Goal: Transaction & Acquisition: Purchase product/service

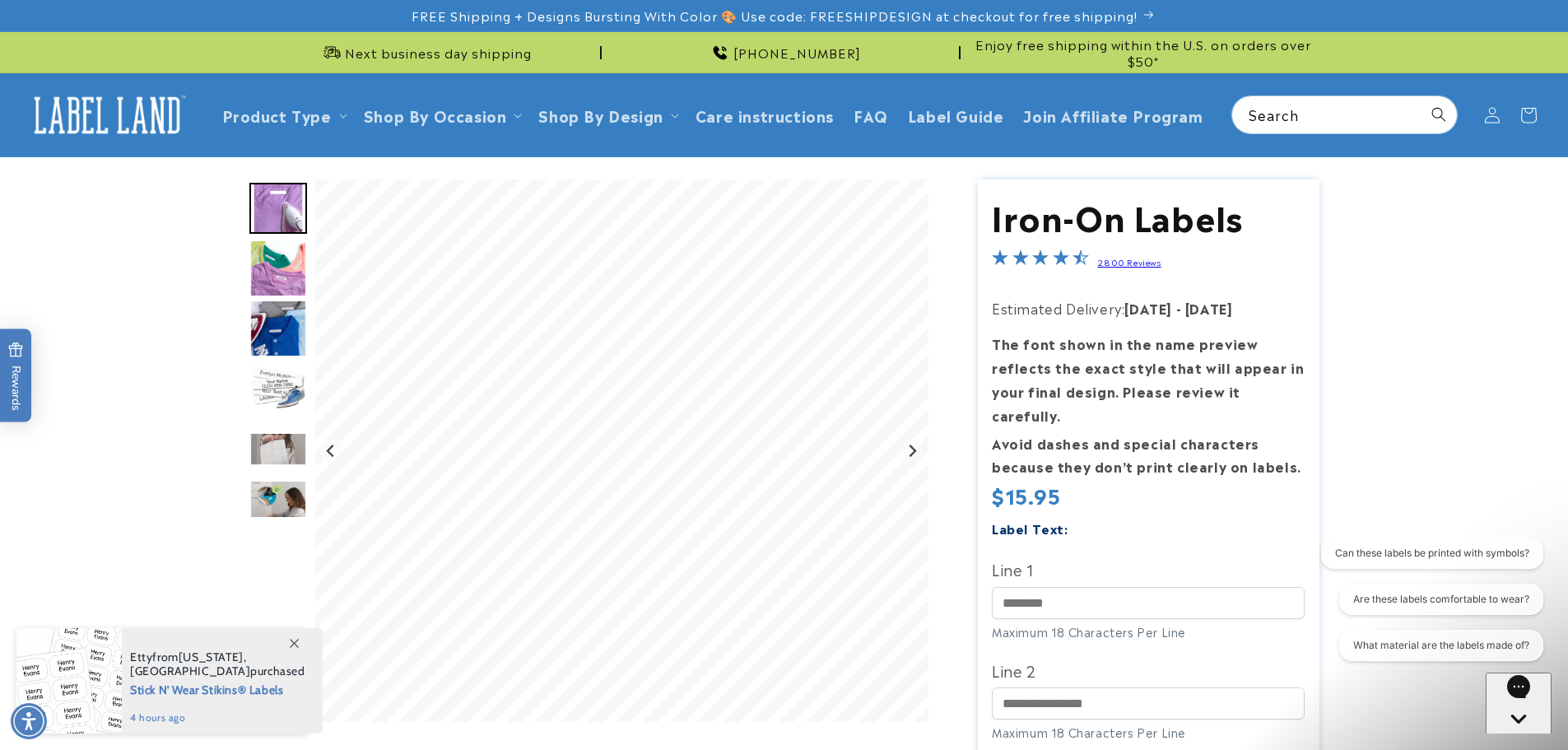
click at [286, 260] on img "Go to slide 2" at bounding box center [277, 268] width 58 height 58
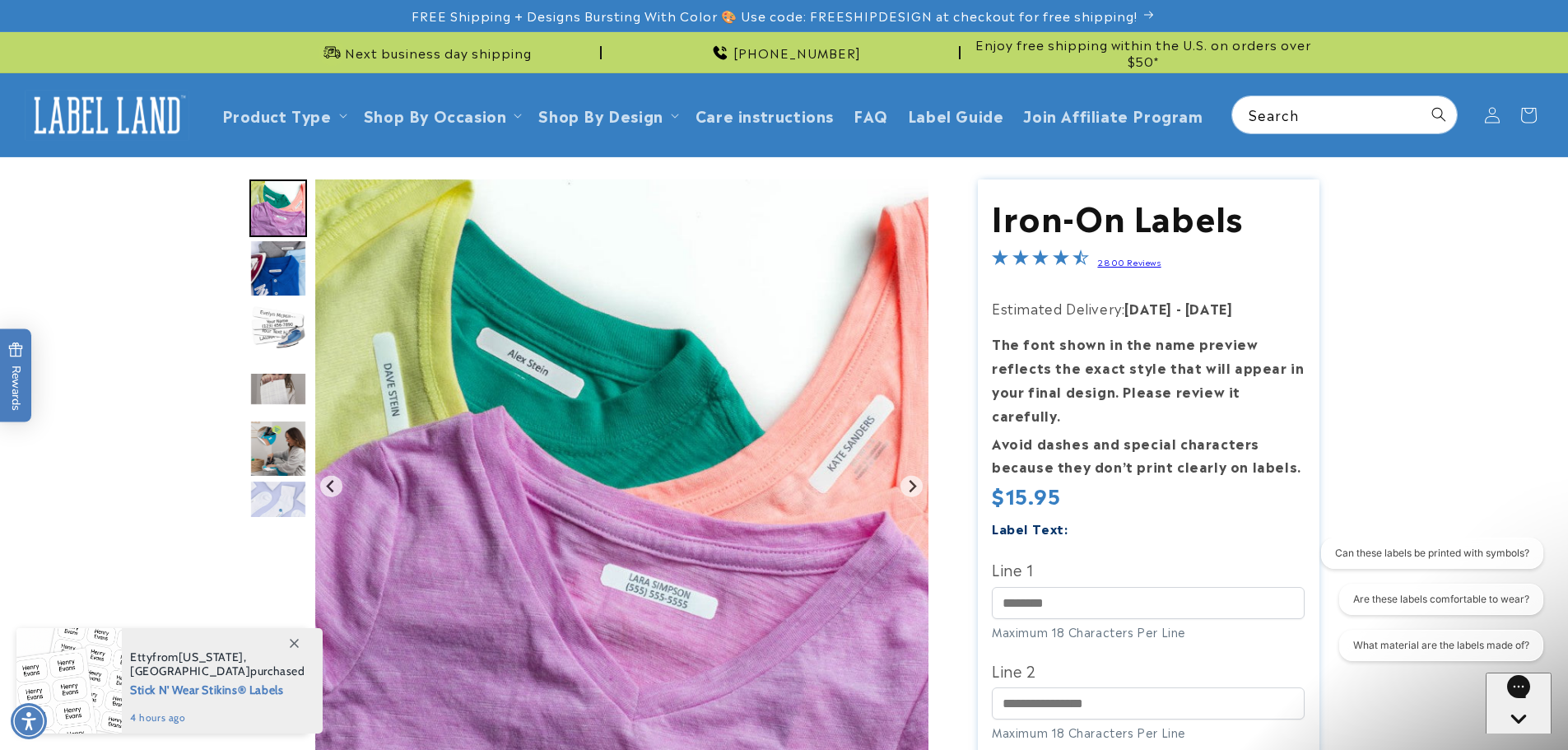
click at [278, 326] on img "Go to slide 4" at bounding box center [277, 328] width 58 height 58
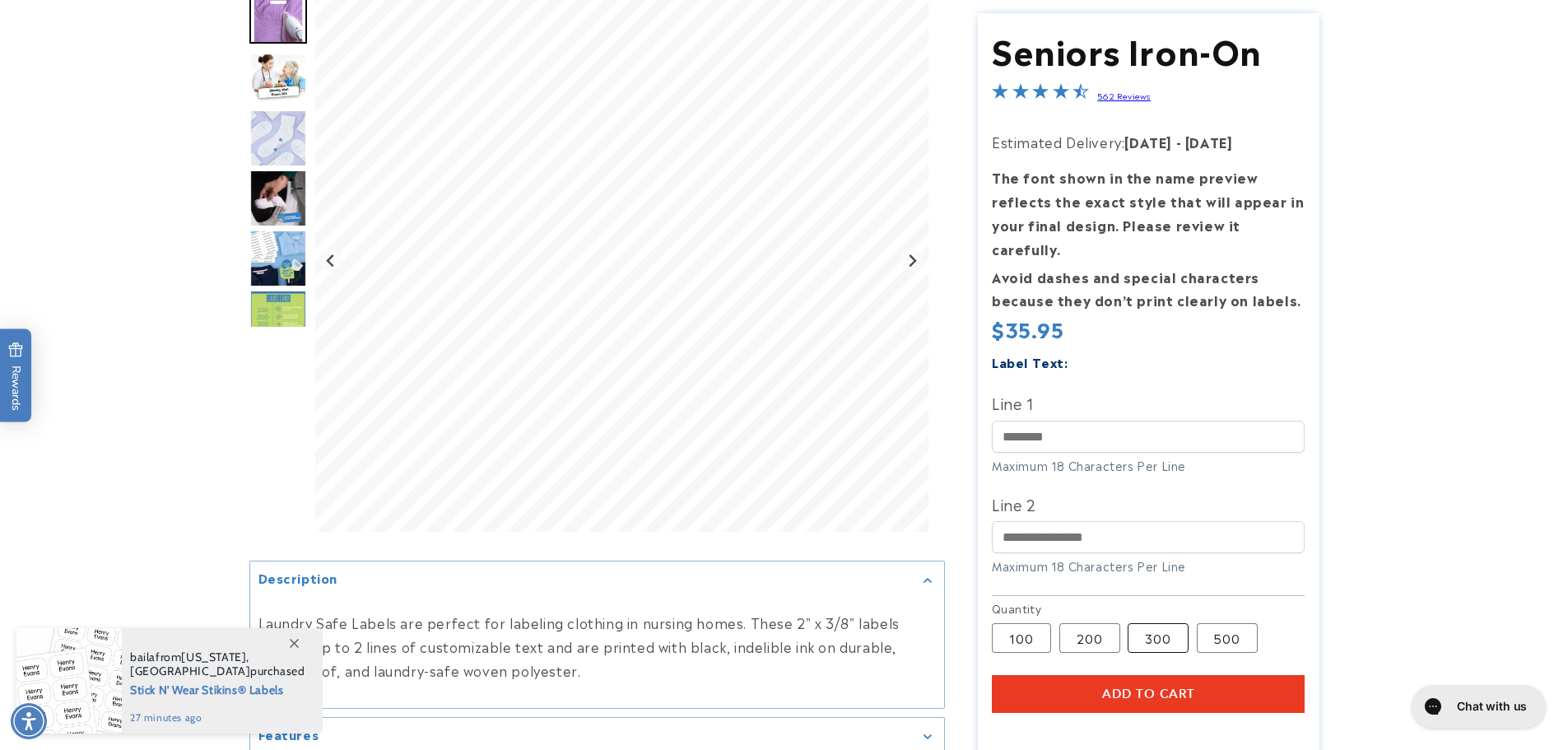
scroll to position [247, 0]
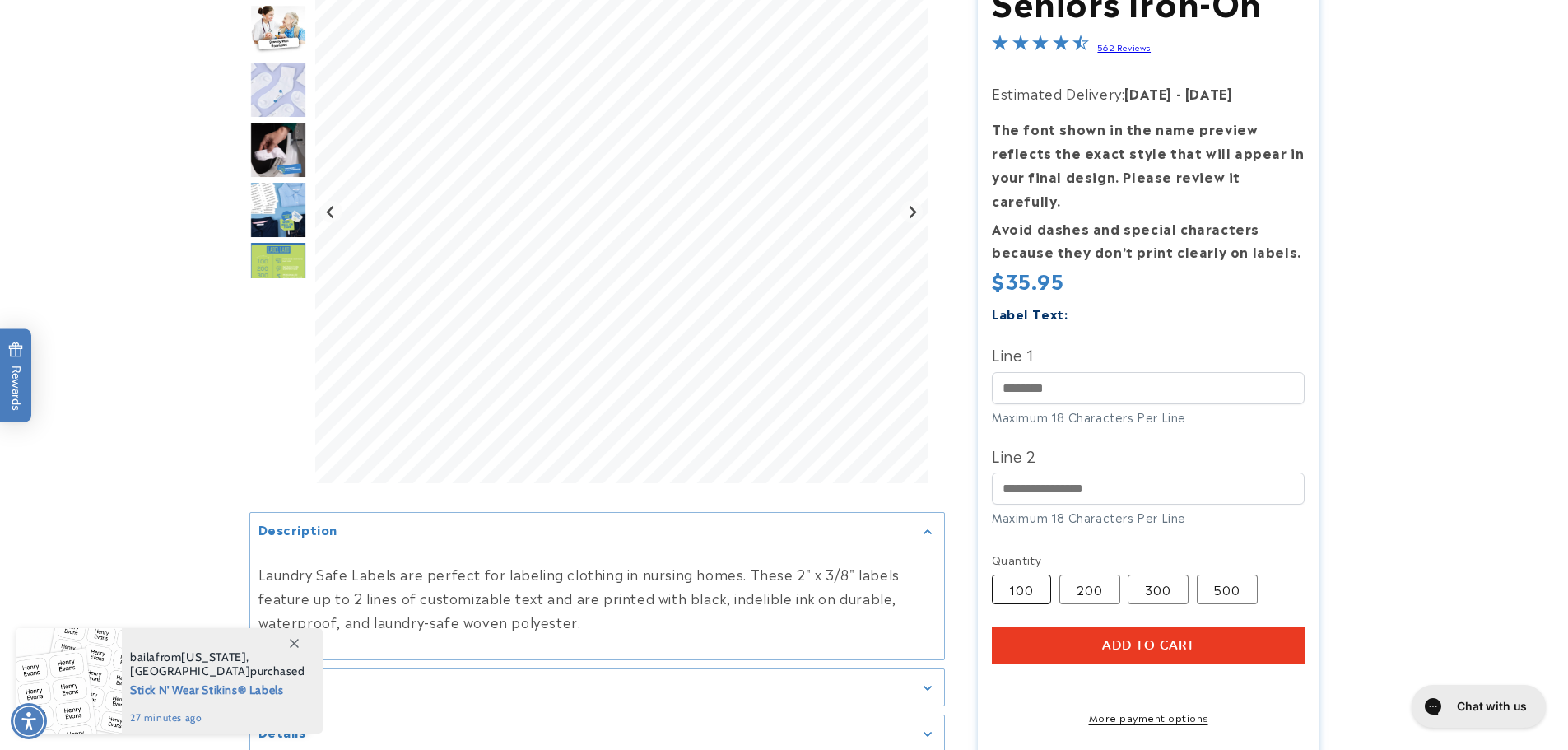
click at [1023, 576] on label "100 Variant sold out or unavailable" at bounding box center [1021, 590] width 60 height 29
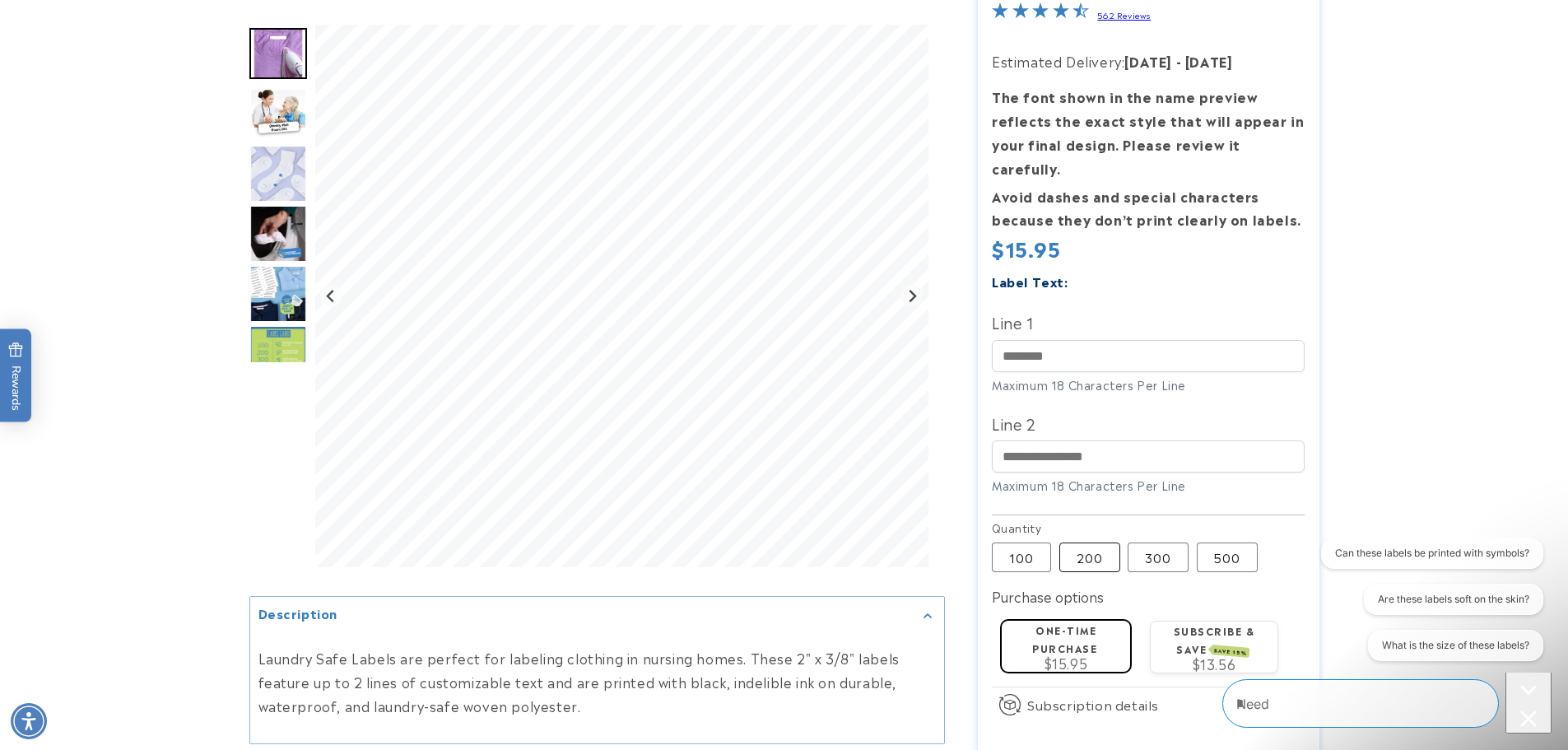
click at [1097, 543] on label "200 Variant sold out or unavailable" at bounding box center [1090, 557] width 60 height 29
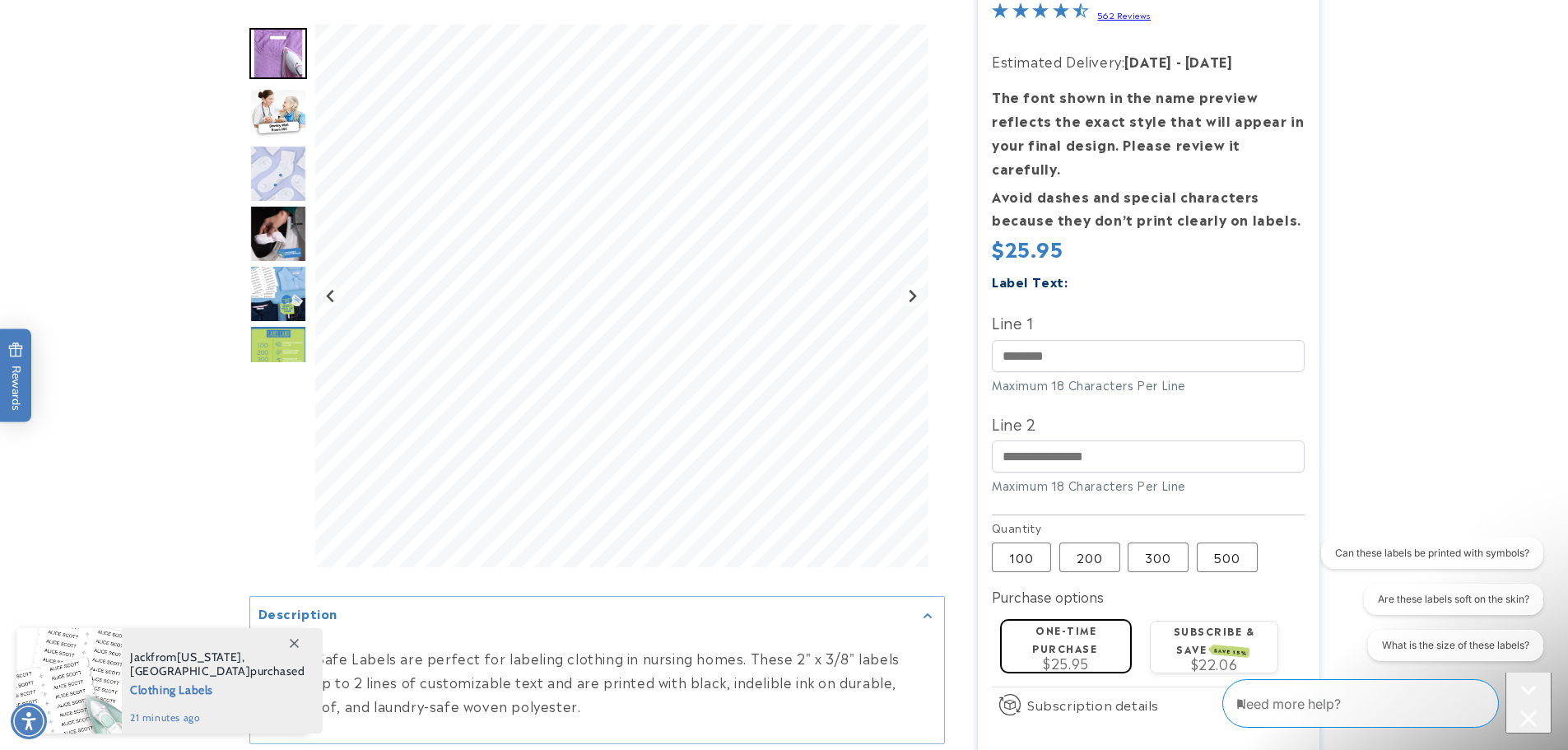
click at [286, 340] on img "Go to slide 6" at bounding box center [277, 354] width 58 height 58
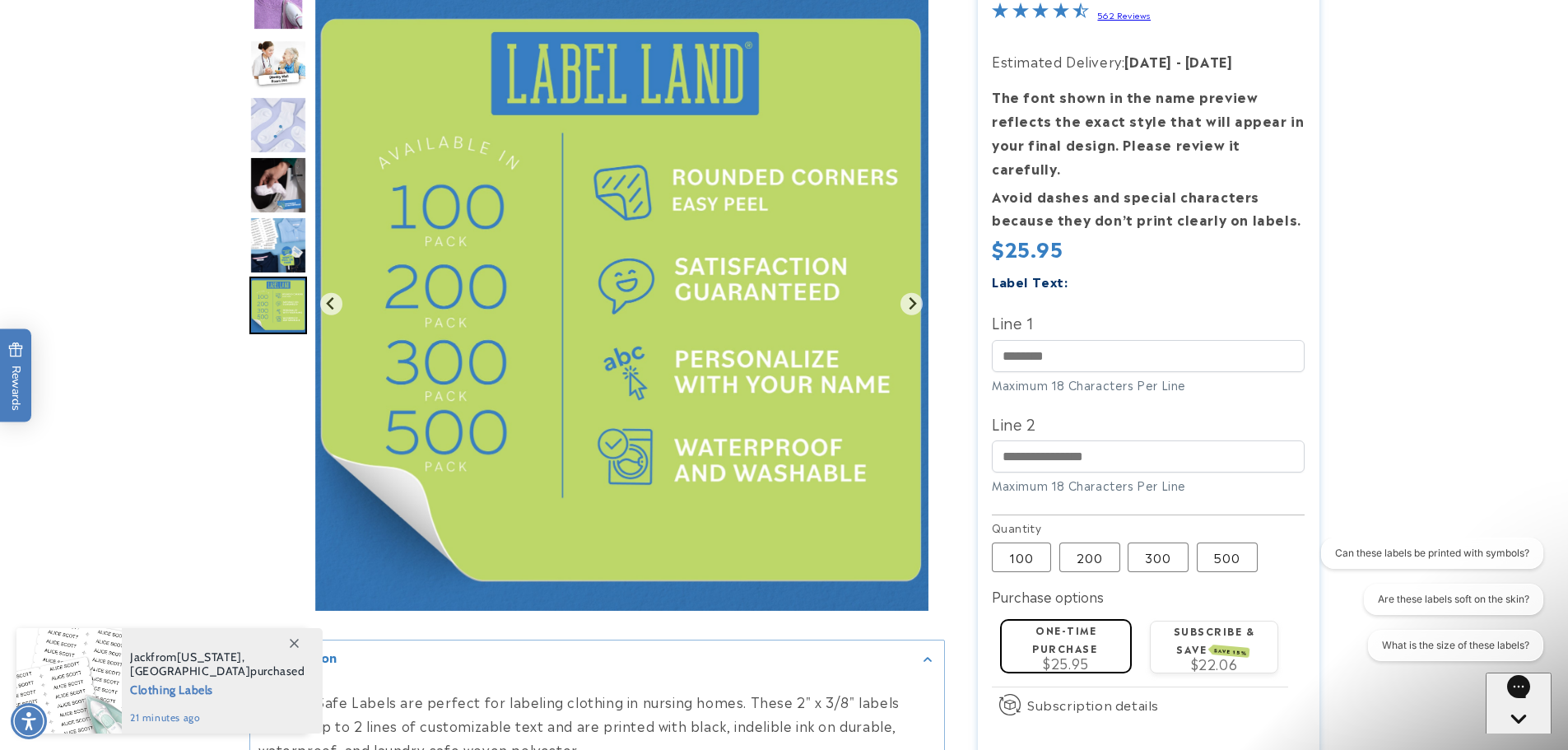
click at [291, 244] on img "Go to slide 5" at bounding box center [277, 246] width 58 height 58
